Goal: Information Seeking & Learning: Compare options

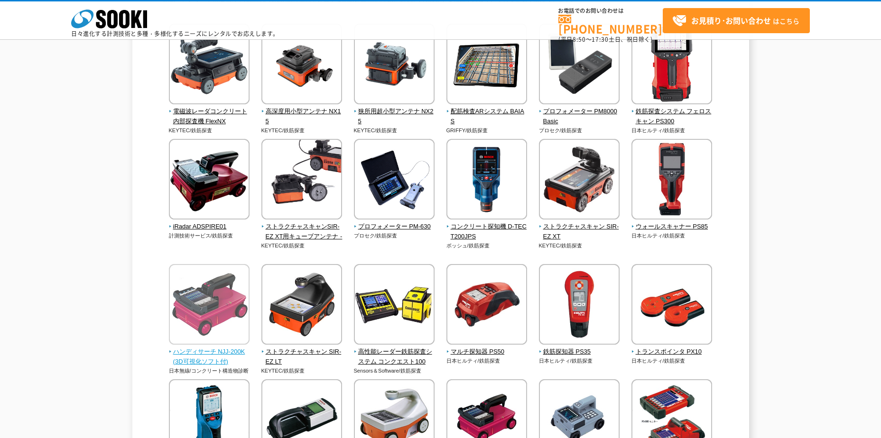
scroll to position [95, 0]
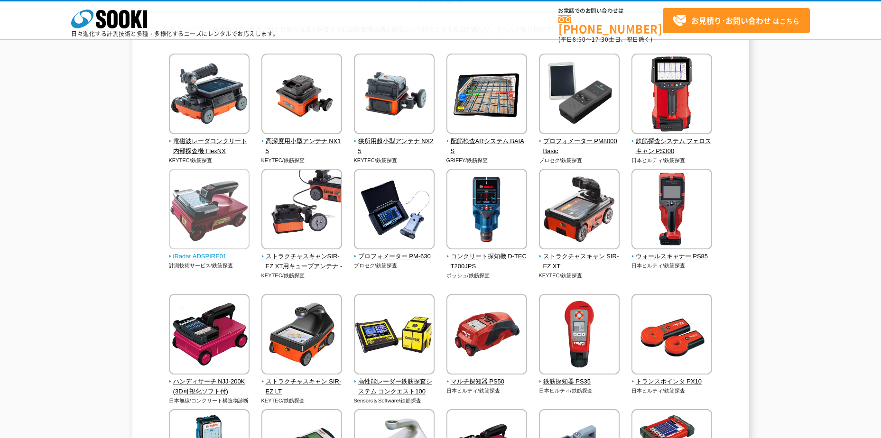
click at [215, 221] on img at bounding box center [209, 210] width 81 height 83
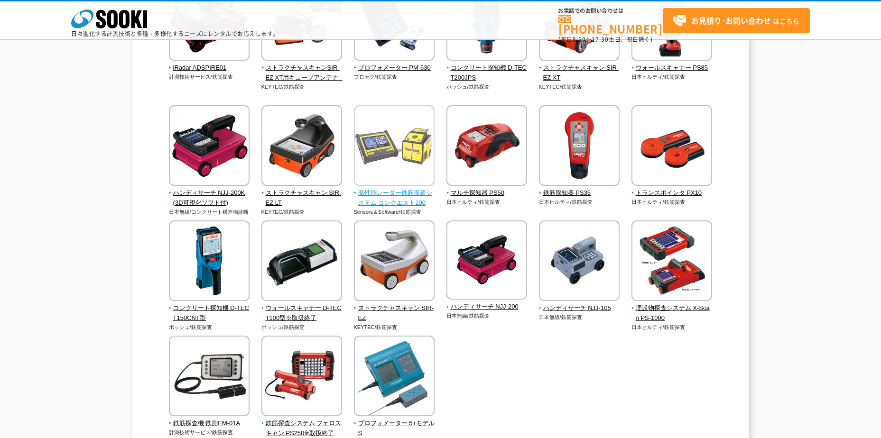
scroll to position [285, 0]
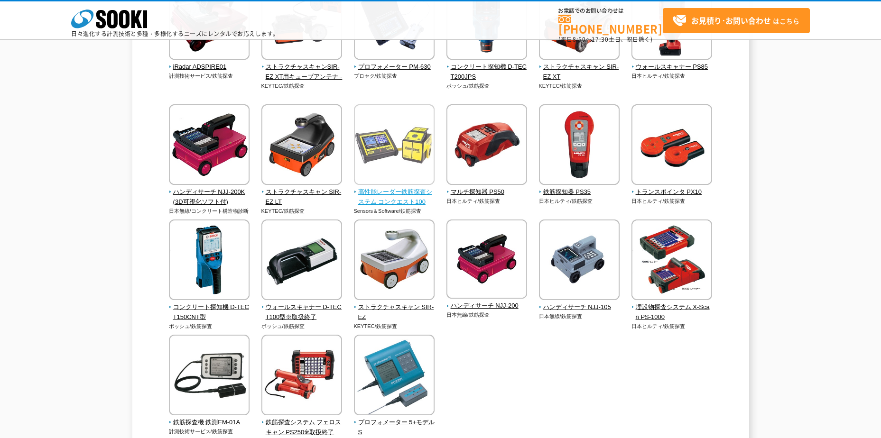
click at [389, 182] on img at bounding box center [394, 145] width 81 height 83
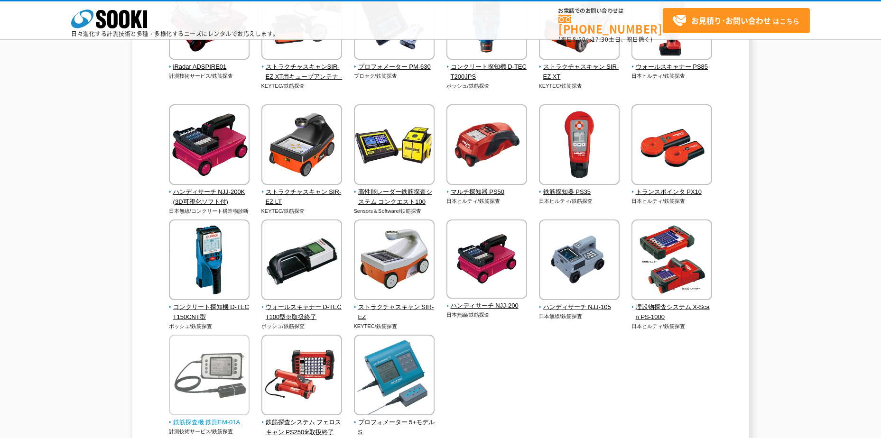
scroll to position [95, 0]
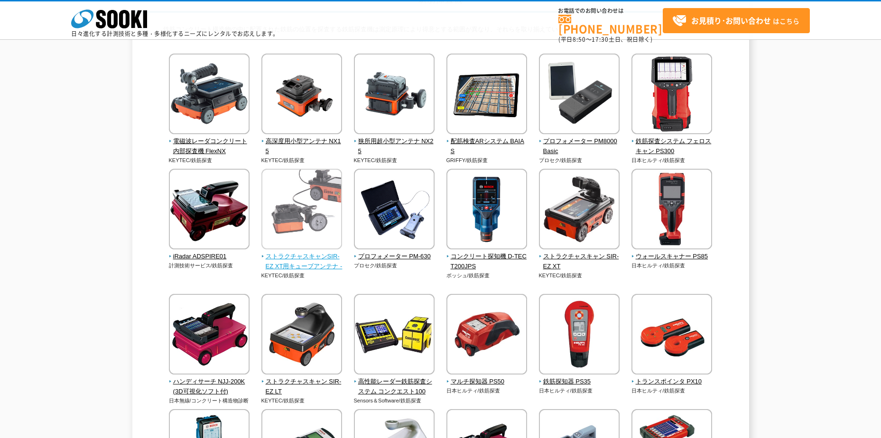
click at [288, 266] on span "ストラクチャスキャンSIR-EZ XT用キューブアンテナ -" at bounding box center [301, 262] width 81 height 20
